Goal: Task Accomplishment & Management: Manage account settings

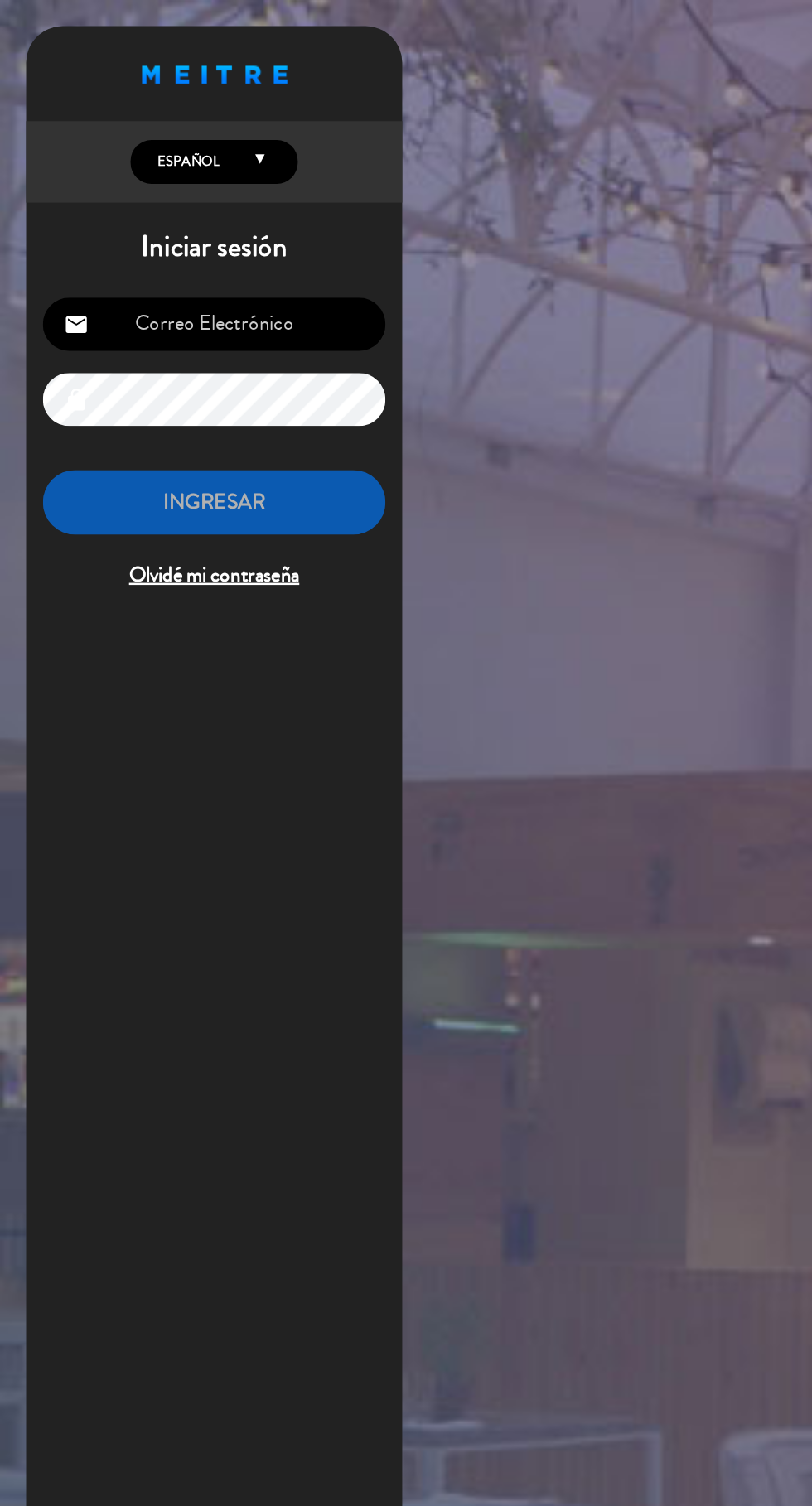
click at [123, 262] on input "email" at bounding box center [170, 257] width 271 height 43
type input "[EMAIL_ADDRESS][DOMAIN_NAME]"
click at [123, 269] on input "email" at bounding box center [170, 257] width 271 height 43
type input "[EMAIL_ADDRESS][DOMAIN_NAME]"
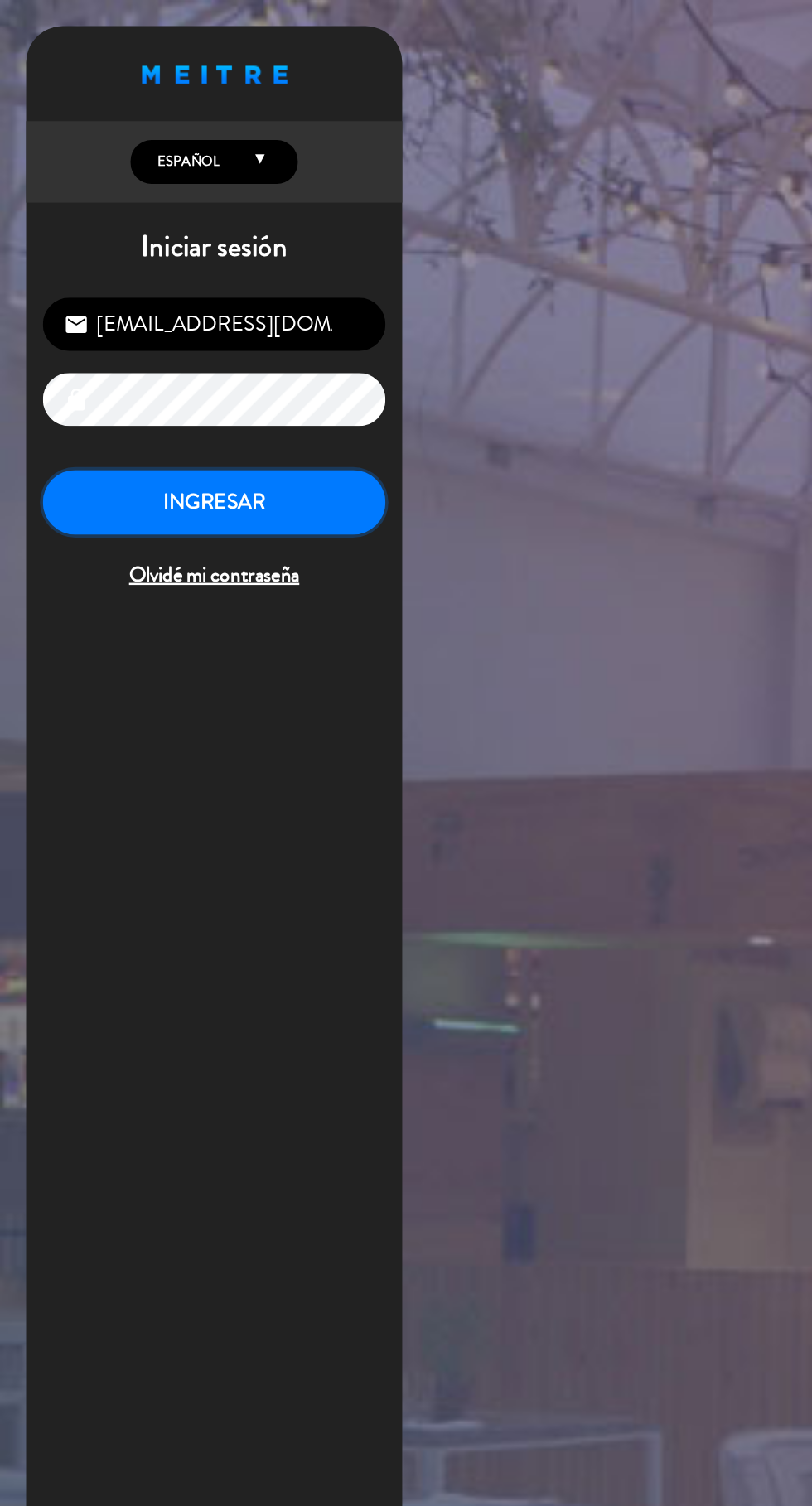
click at [130, 404] on button "INGRESAR" at bounding box center [170, 399] width 271 height 52
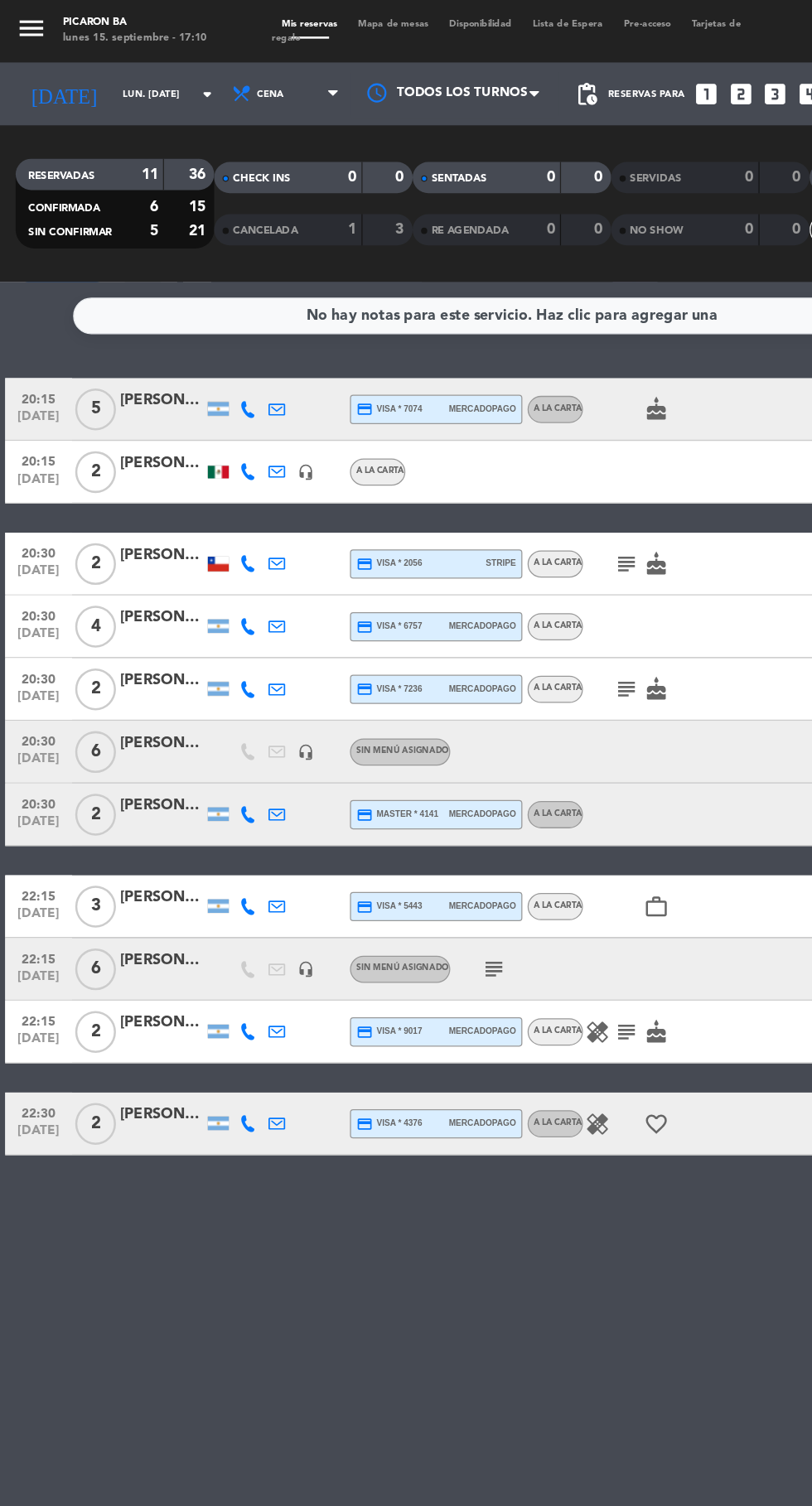
click at [642, 869] on div at bounding box center [623, 891] width 45 height 49
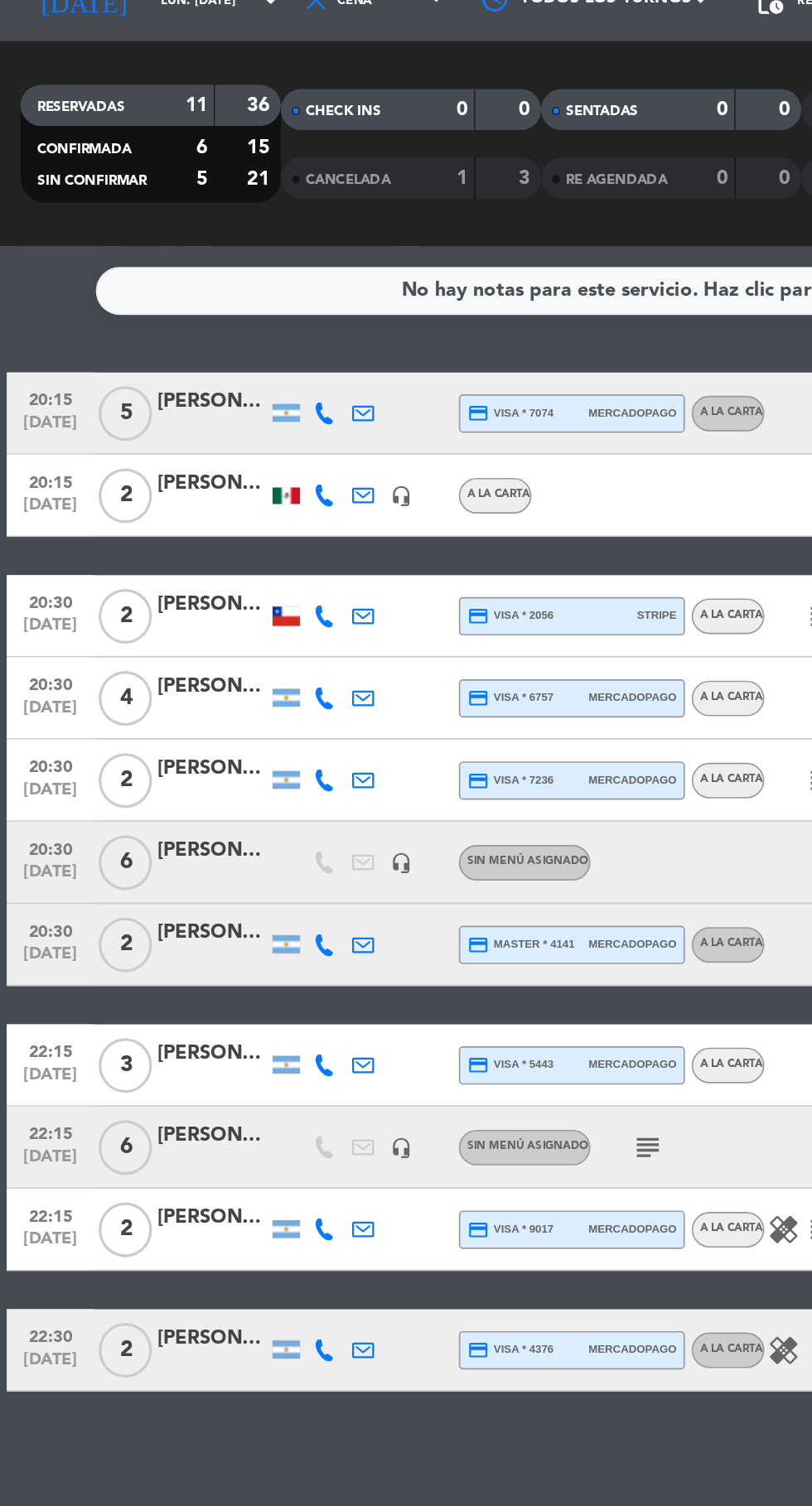
click at [194, 326] on icon at bounding box center [196, 325] width 13 height 13
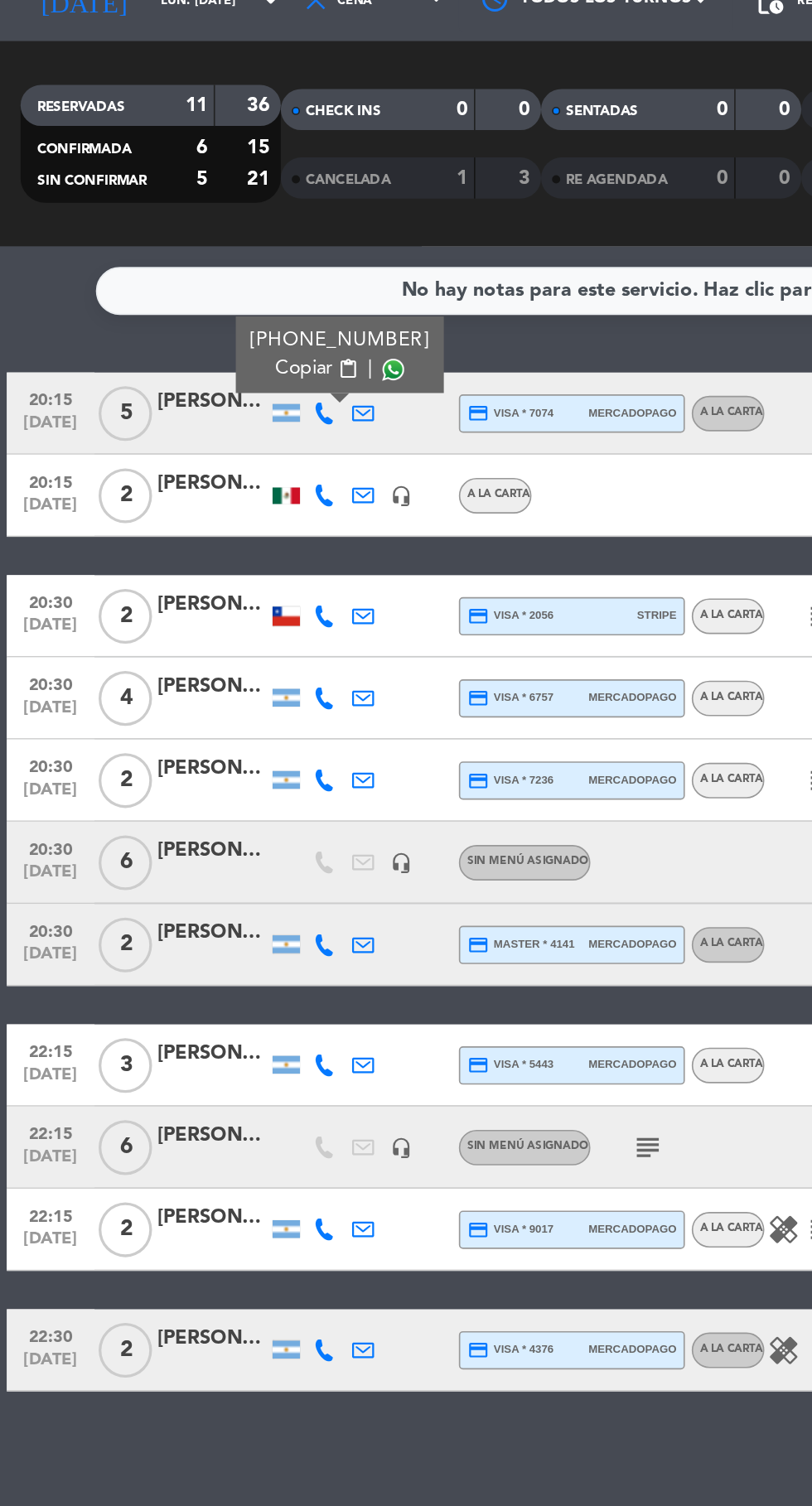
click at [231, 297] on span at bounding box center [238, 298] width 13 height 13
